Goal: Navigation & Orientation: Go to known website

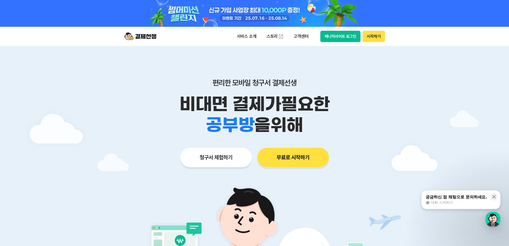
click at [347, 37] on button "매니저사이트 로그인" at bounding box center [341, 36] width 40 height 11
click at [352, 39] on button "매니저사이트 로그인" at bounding box center [341, 36] width 40 height 11
click at [352, 38] on button "매니저사이트 로그인" at bounding box center [341, 36] width 40 height 11
